Goal: Task Accomplishment & Management: Manage account settings

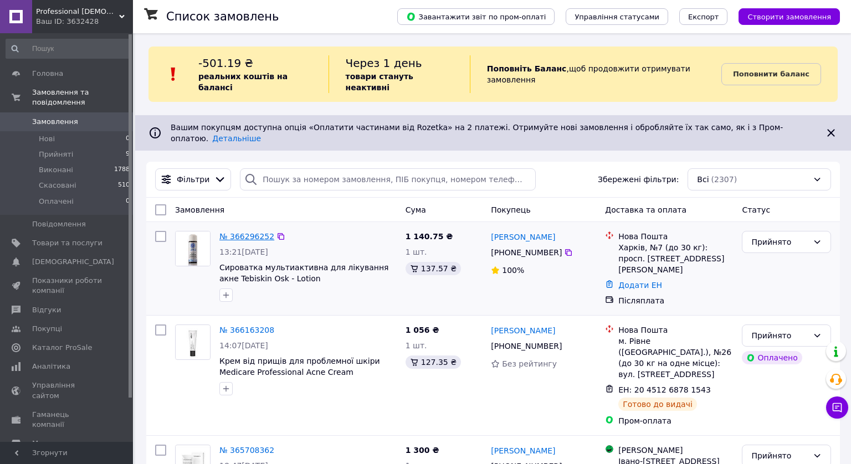
click at [245, 232] on link "№ 366296252" at bounding box center [246, 236] width 55 height 9
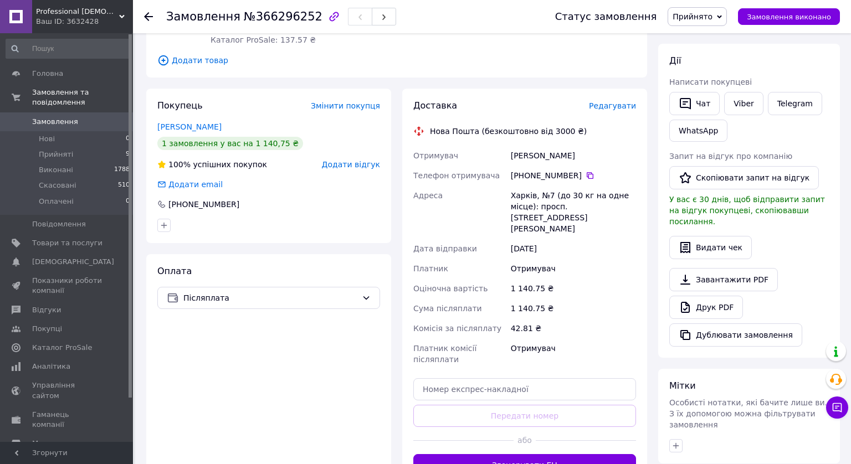
scroll to position [247, 0]
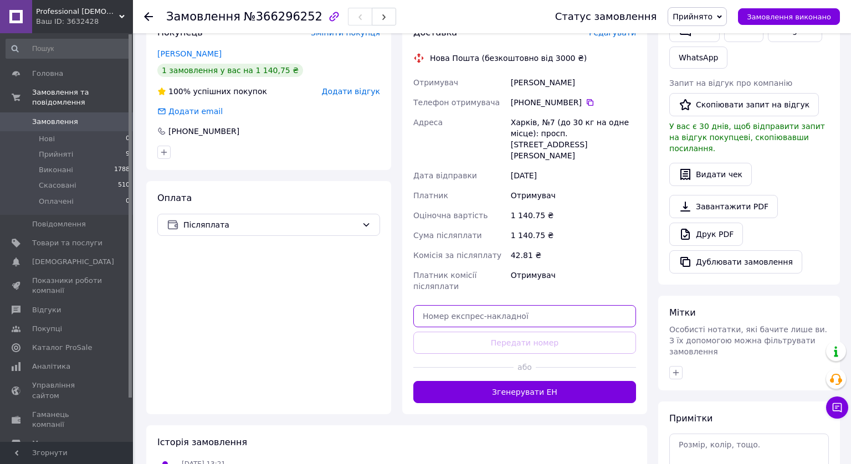
click at [492, 305] on input "text" at bounding box center [524, 316] width 223 height 22
paste input "20451269142637"
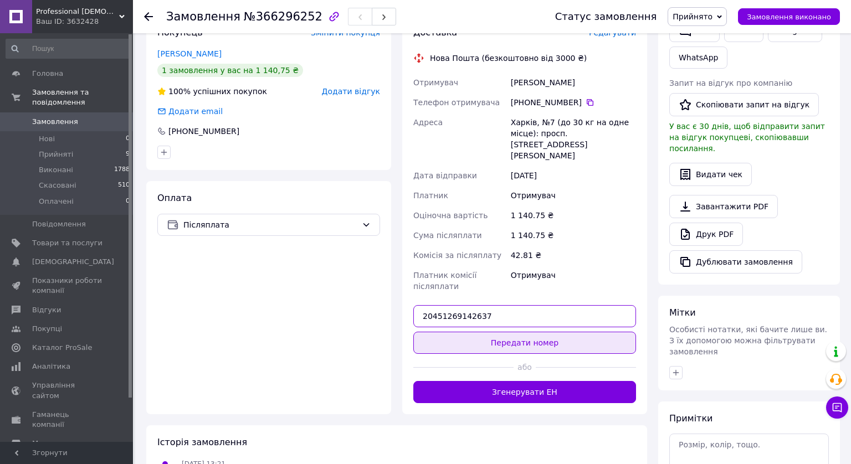
type input "20451269142637"
click at [510, 332] on button "Передати номер" at bounding box center [524, 343] width 223 height 22
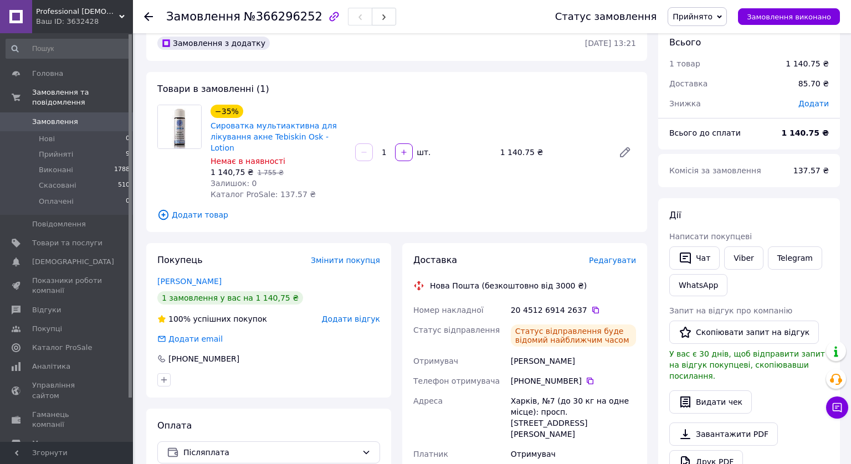
scroll to position [0, 0]
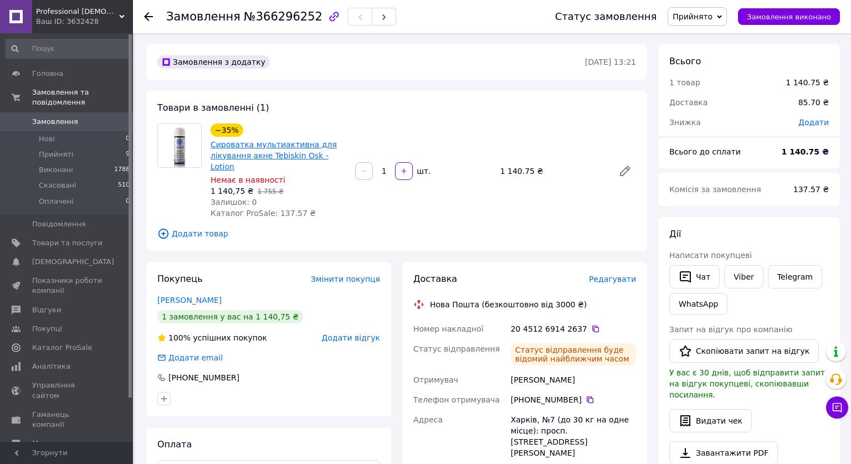
click at [248, 153] on link "Сироватка мультиактивна для лікування акне Tebiskin Osk - Lotion" at bounding box center [274, 155] width 126 height 31
click at [192, 140] on img at bounding box center [179, 145] width 43 height 43
click at [242, 152] on link "Сироватка мультиактивна для лікування акне Tebiskin Osk - Lotion" at bounding box center [274, 155] width 126 height 31
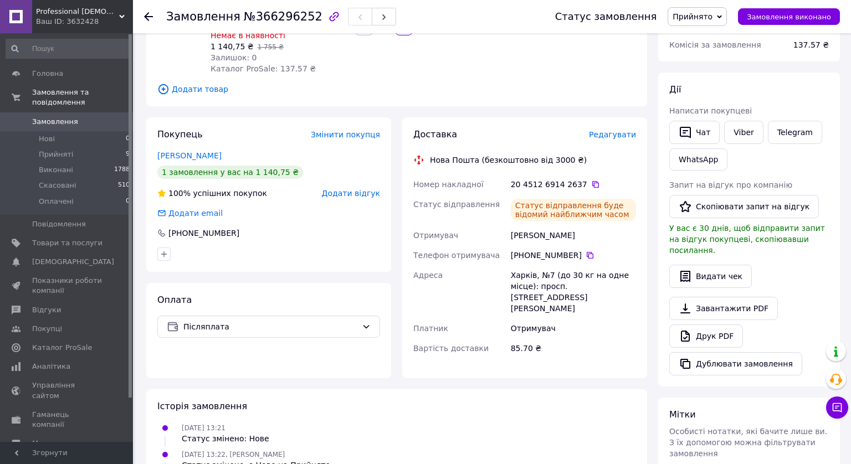
scroll to position [330, 0]
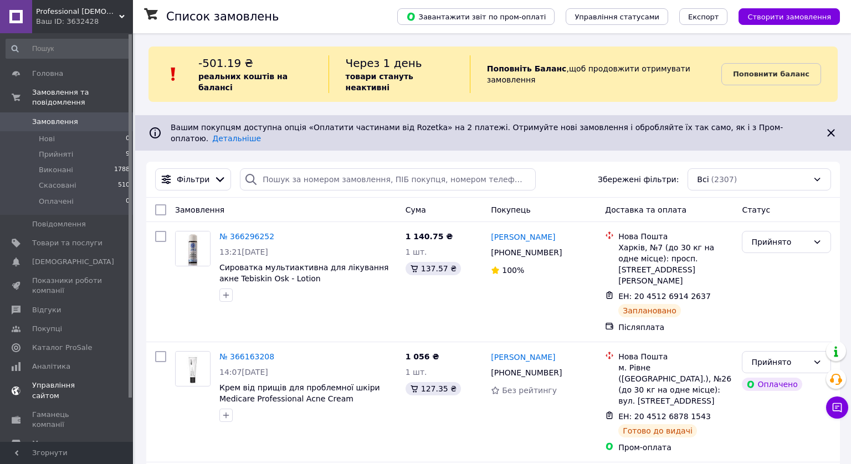
click at [53, 387] on span "Управління сайтом" at bounding box center [67, 391] width 70 height 20
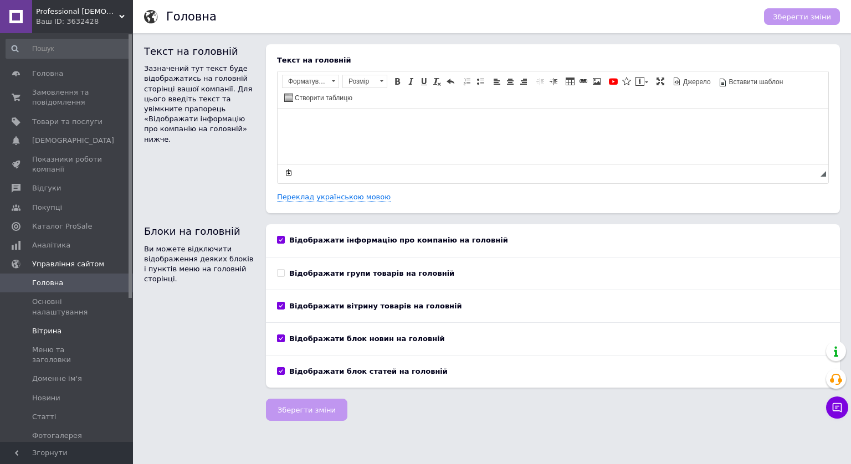
click at [44, 334] on span "Вітрина" at bounding box center [46, 331] width 29 height 10
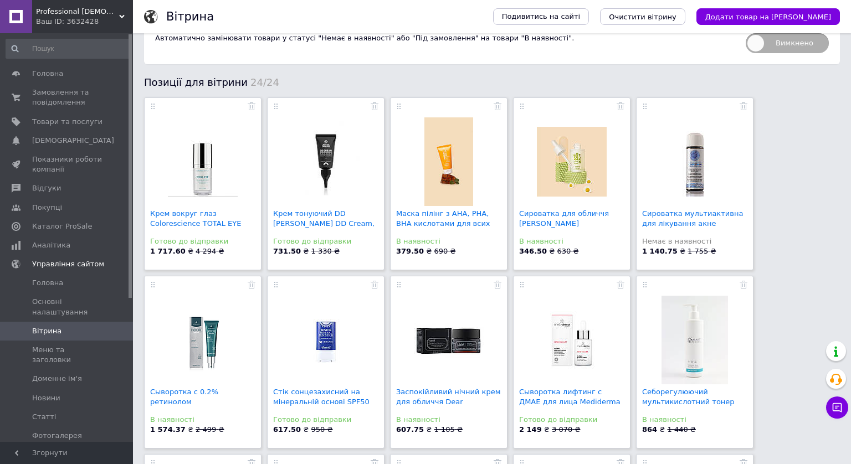
scroll to position [12, 0]
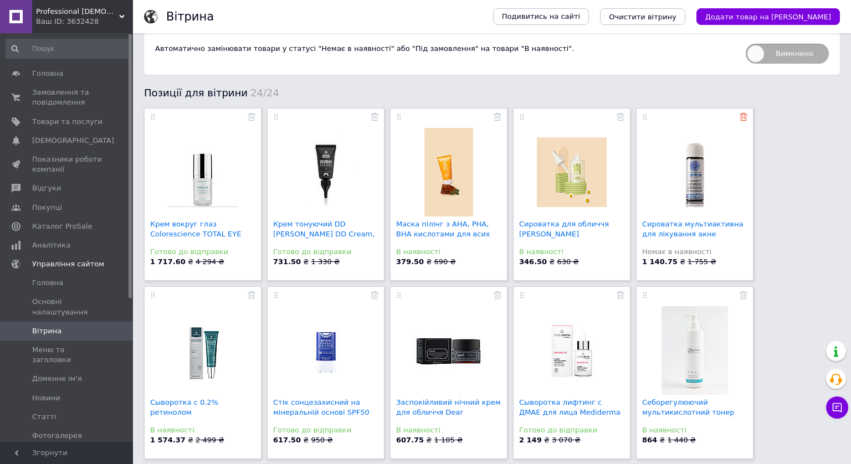
click at [742, 118] on icon at bounding box center [744, 117] width 8 height 8
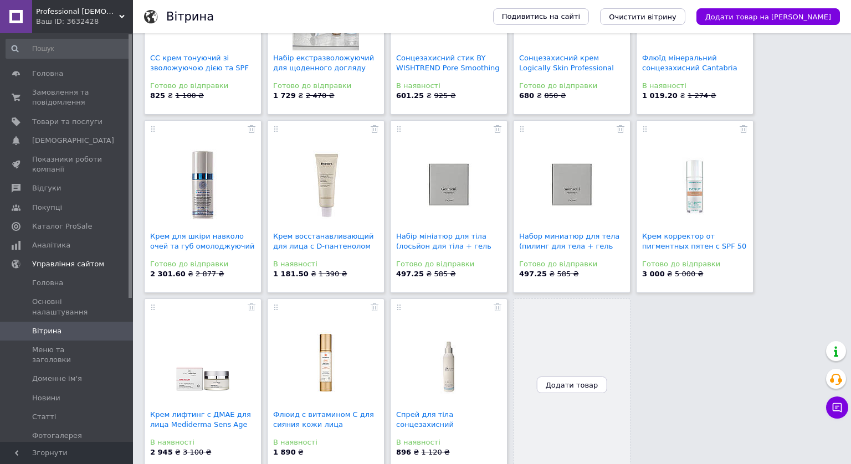
scroll to position [550, 0]
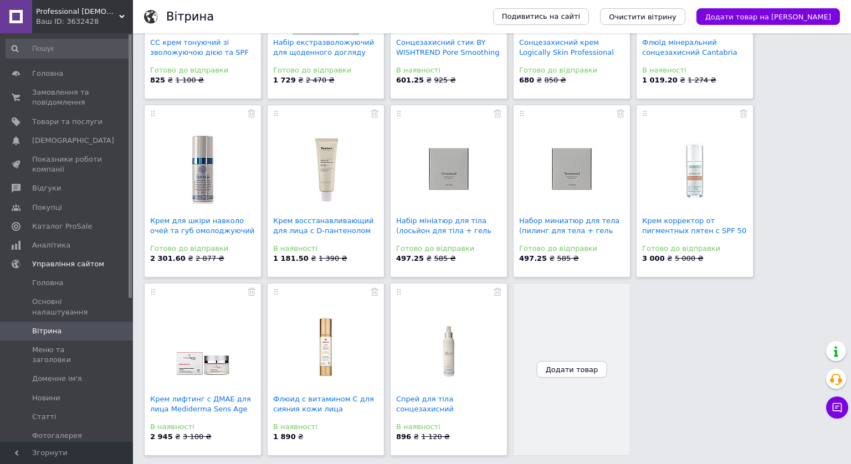
click at [570, 373] on button "Додати товар" at bounding box center [572, 369] width 70 height 17
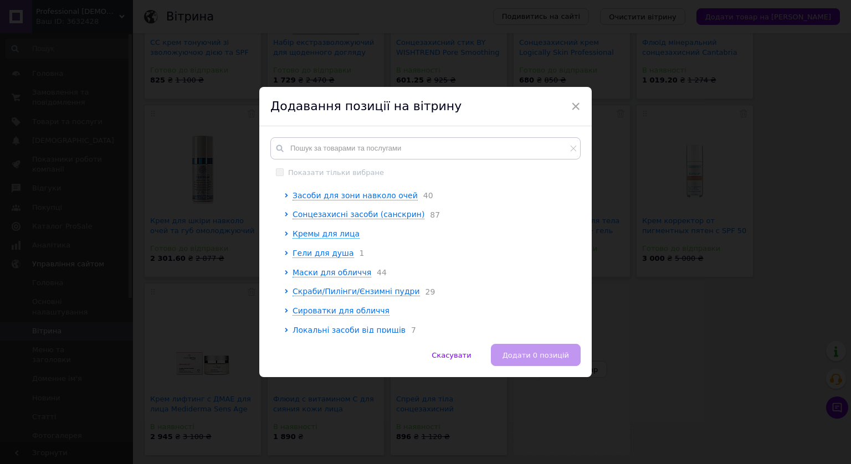
scroll to position [60, 0]
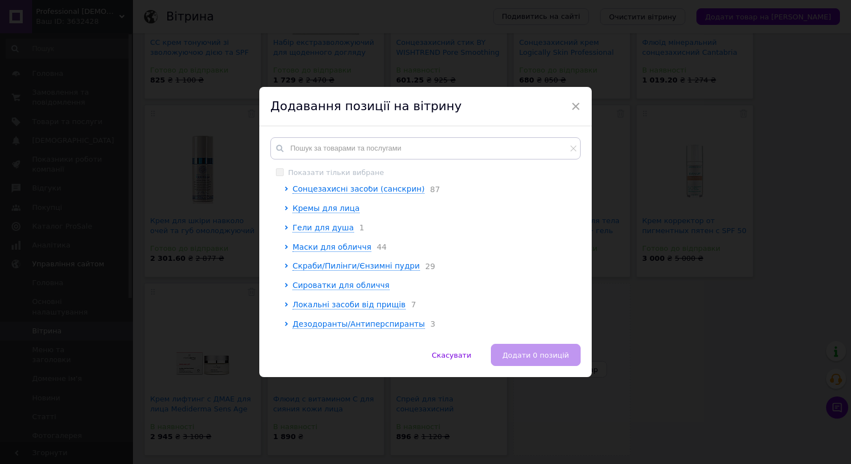
click at [324, 216] on ul "Тоники/Тонеры для лица Засоби для зони навколо очей 40 Сонцезахисні засоби (сан…" at bounding box center [429, 334] width 290 height 377
click at [324, 210] on span "Кремы для лица" at bounding box center [326, 208] width 67 height 9
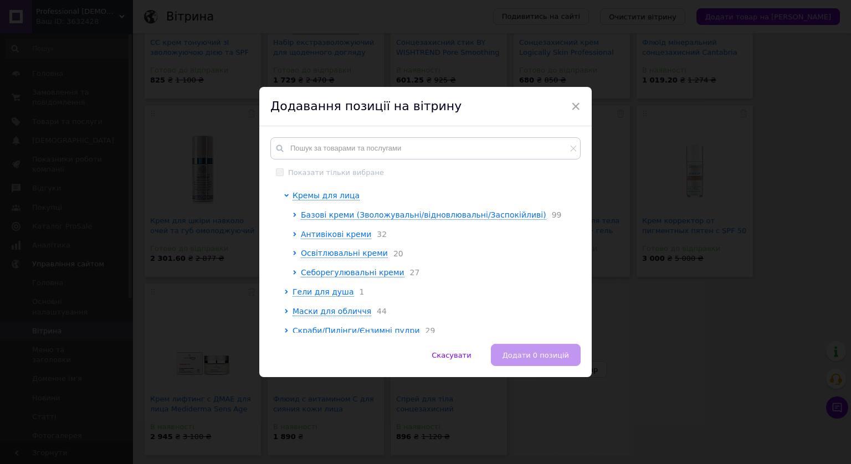
scroll to position [74, 0]
click at [331, 256] on span "Освітлювальні креми" at bounding box center [344, 251] width 87 height 9
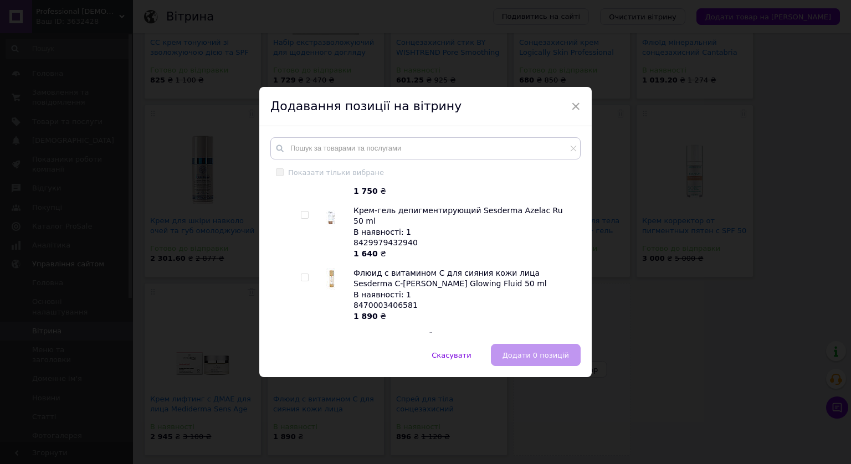
scroll to position [371, 0]
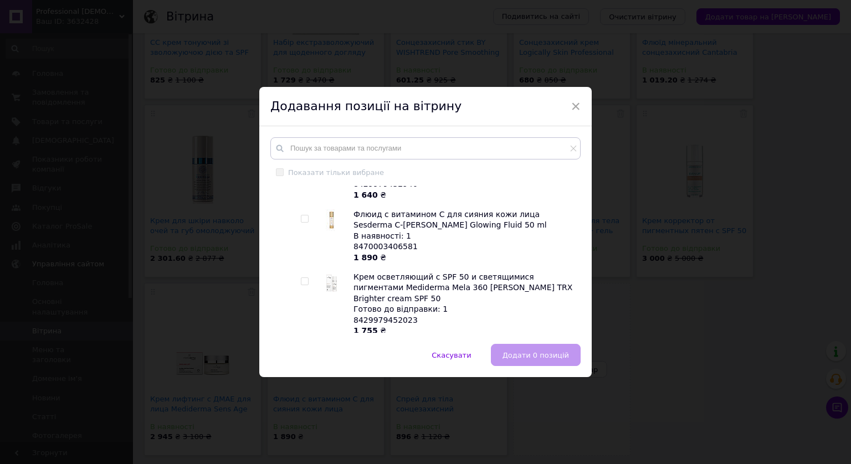
click at [304, 216] on input "checkbox" at bounding box center [304, 219] width 7 height 7
click at [302, 216] on input "checkbox" at bounding box center [304, 219] width 7 height 7
checkbox input "false"
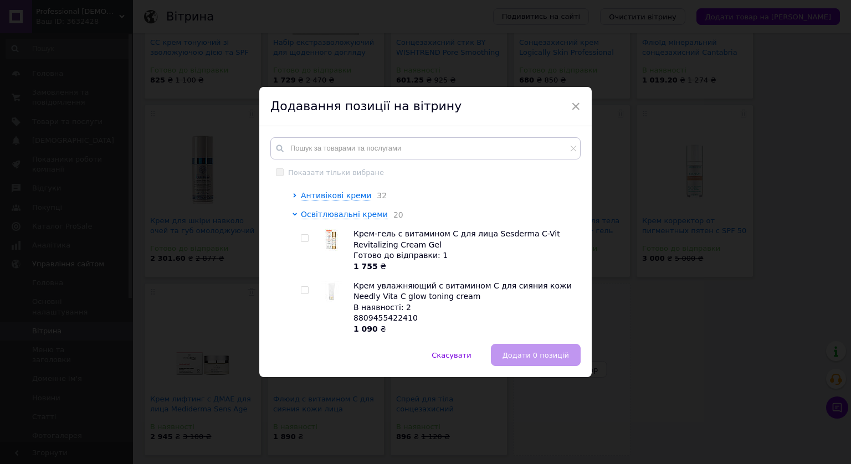
scroll to position [104, 0]
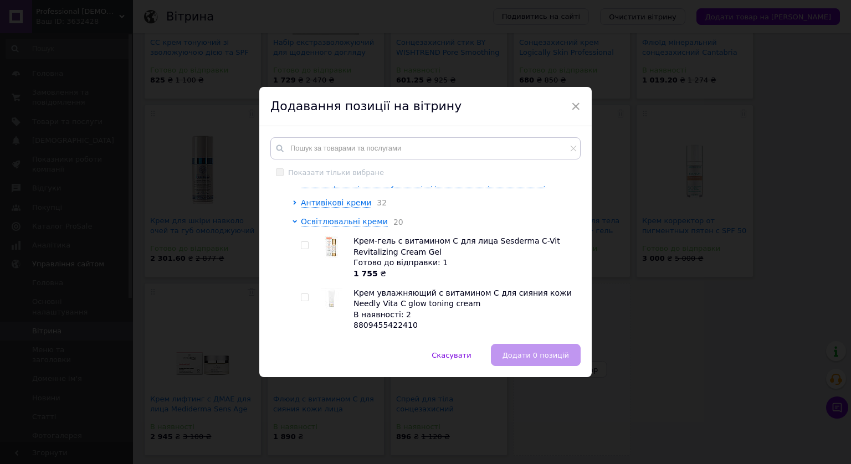
click at [304, 247] on input "checkbox" at bounding box center [304, 245] width 7 height 7
checkbox input "true"
click at [524, 357] on span "Додати 1 позицію" at bounding box center [535, 355] width 68 height 8
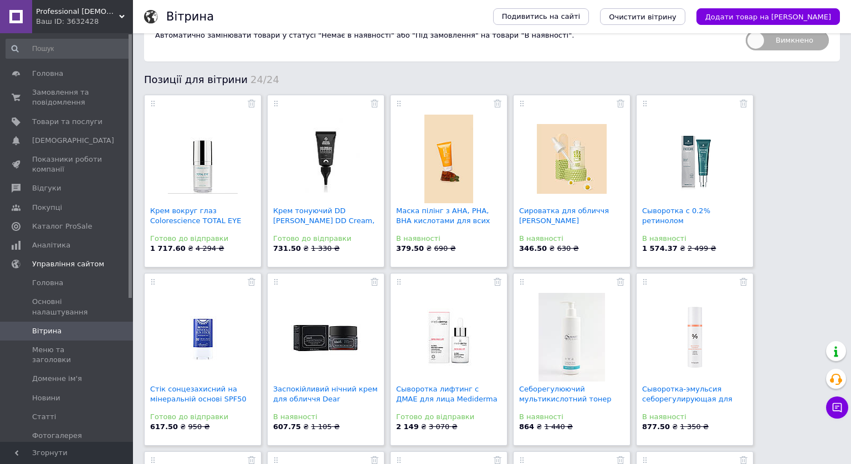
scroll to position [0, 0]
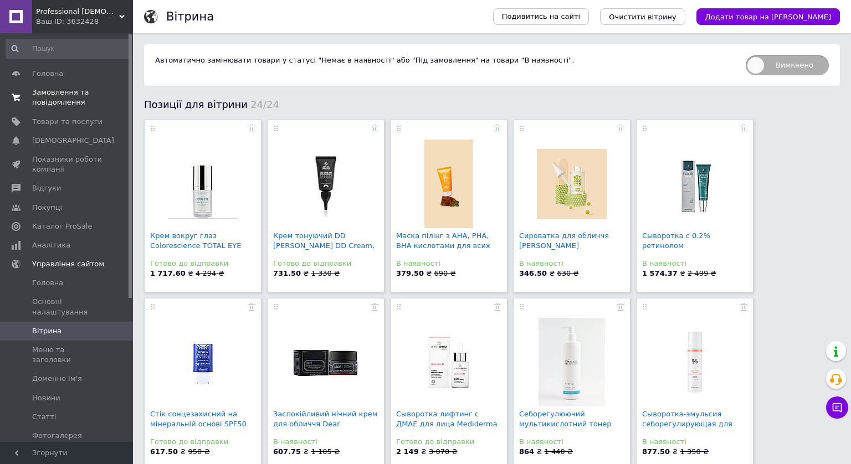
click at [43, 96] on span "Замовлення та повідомлення" at bounding box center [67, 98] width 70 height 20
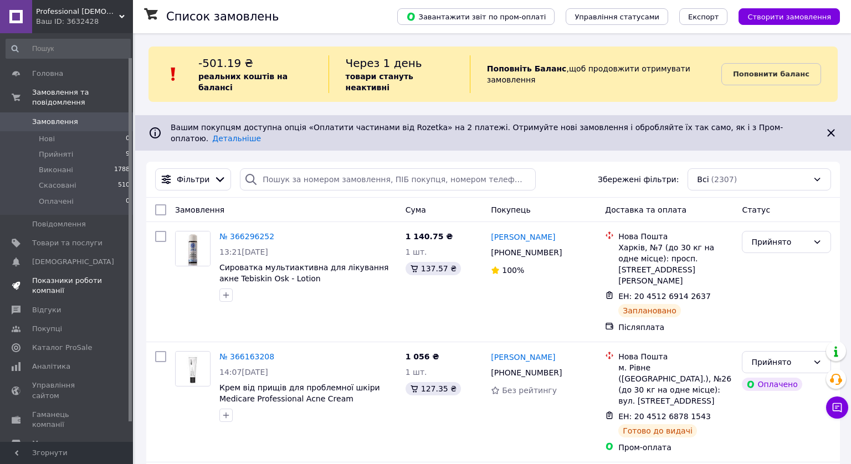
scroll to position [49, 0]
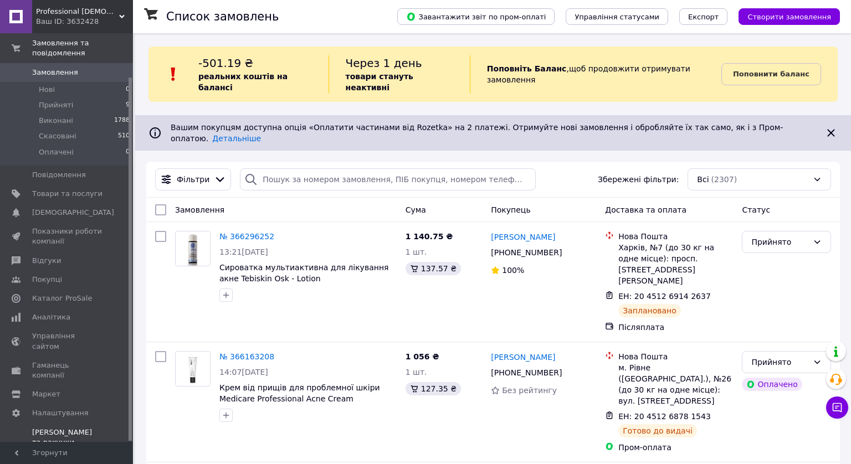
click at [61, 448] on div "Prom мікс 1 000 (13 місяців)" at bounding box center [67, 458] width 70 height 20
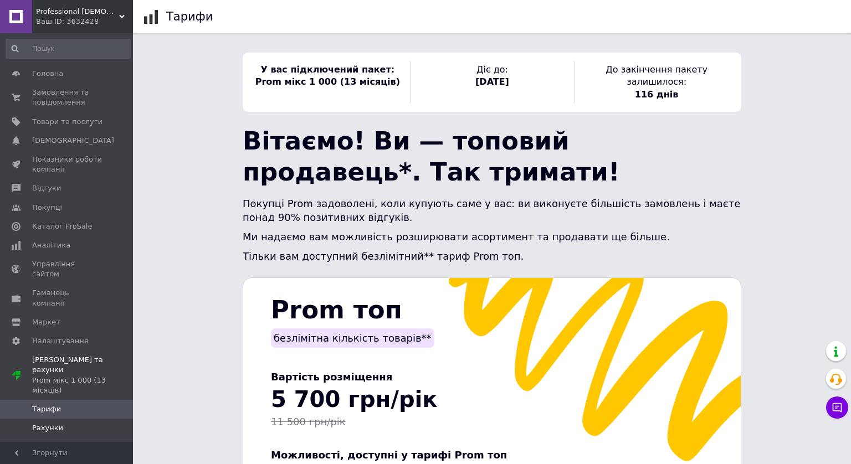
click at [55, 423] on span "Рахунки" at bounding box center [47, 428] width 31 height 10
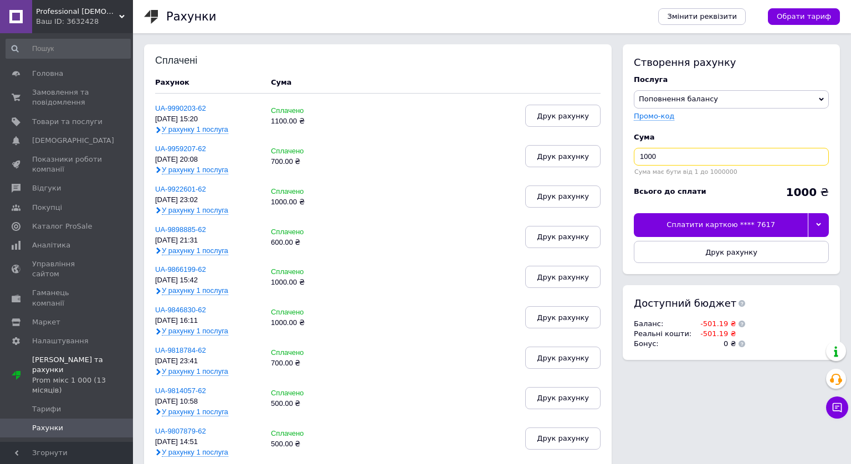
drag, startPoint x: 699, startPoint y: 155, endPoint x: 622, endPoint y: 158, distance: 77.1
click at [623, 158] on div "Створення рахунку Послуга Поповнення балансу Premium-дизайн Промо-код Cума 1000…" at bounding box center [731, 159] width 217 height 230
type input "600"
click at [823, 225] on div at bounding box center [818, 224] width 21 height 23
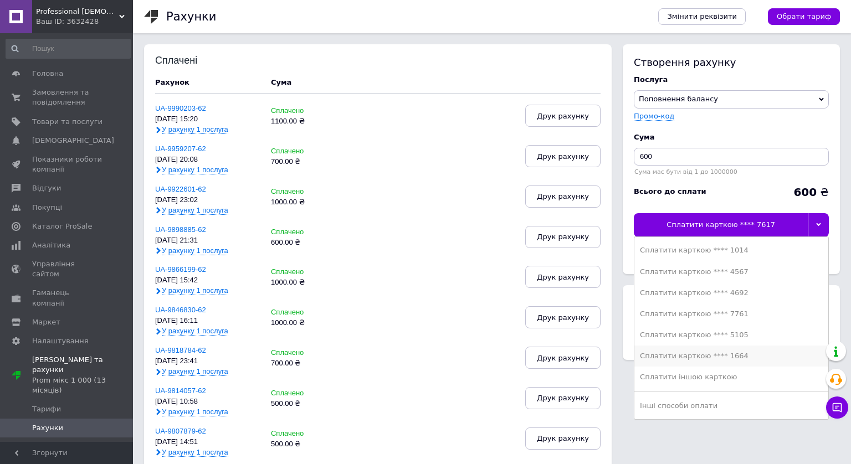
click at [730, 355] on div "Сплатити карткою **** 1664" at bounding box center [731, 356] width 183 height 10
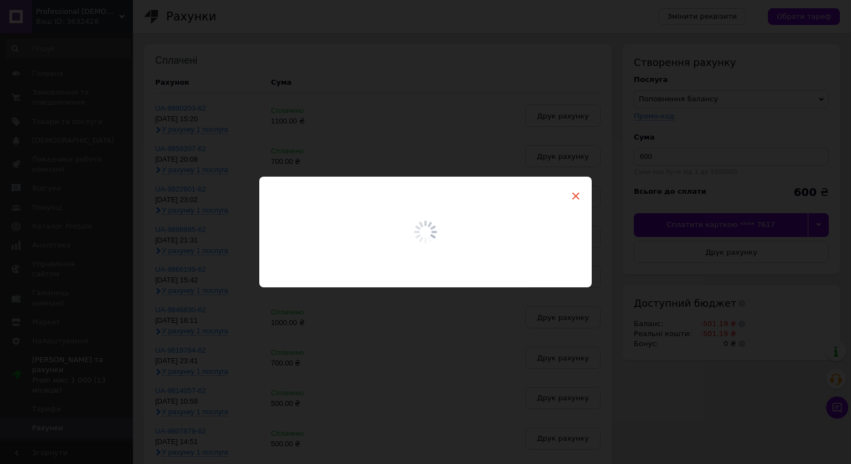
click at [575, 196] on span "×" at bounding box center [576, 196] width 10 height 19
